Goal: Find specific page/section: Find specific page/section

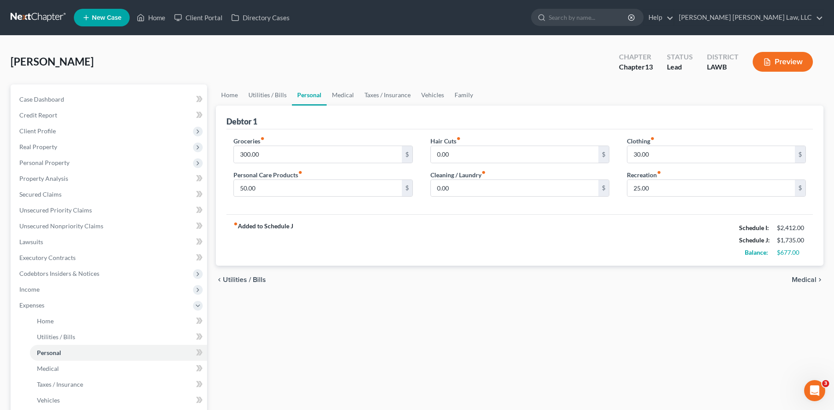
click at [33, 17] on link at bounding box center [39, 18] width 56 height 16
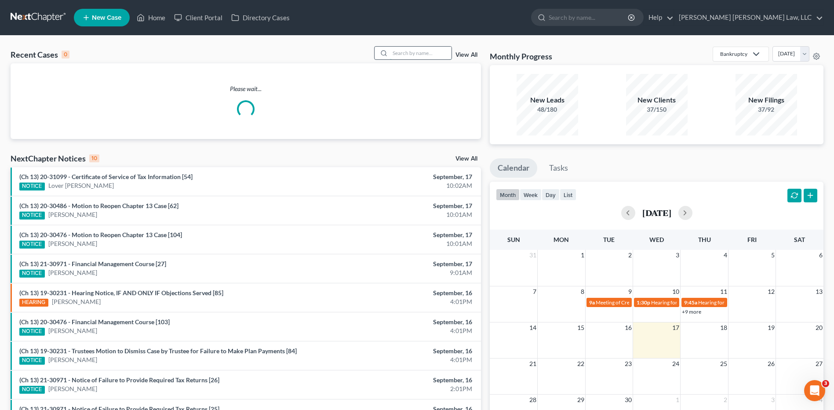
click at [412, 57] on input "search" at bounding box center [421, 53] width 62 height 13
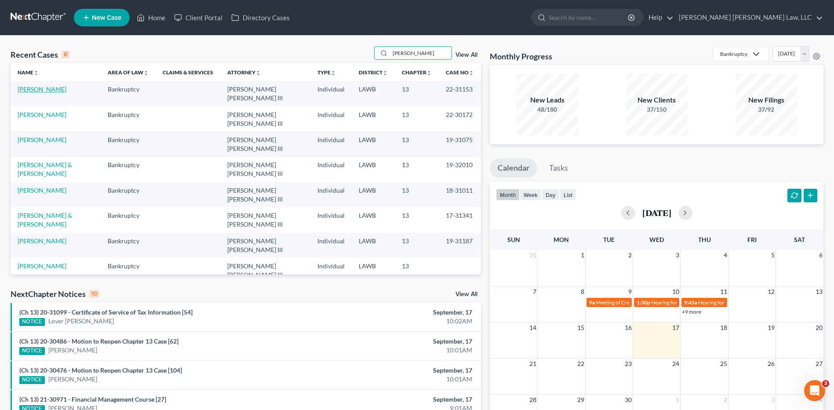
type input "colvin"
click at [39, 90] on link "Colvin, LaKenya" at bounding box center [42, 88] width 49 height 7
